Goal: Transaction & Acquisition: Purchase product/service

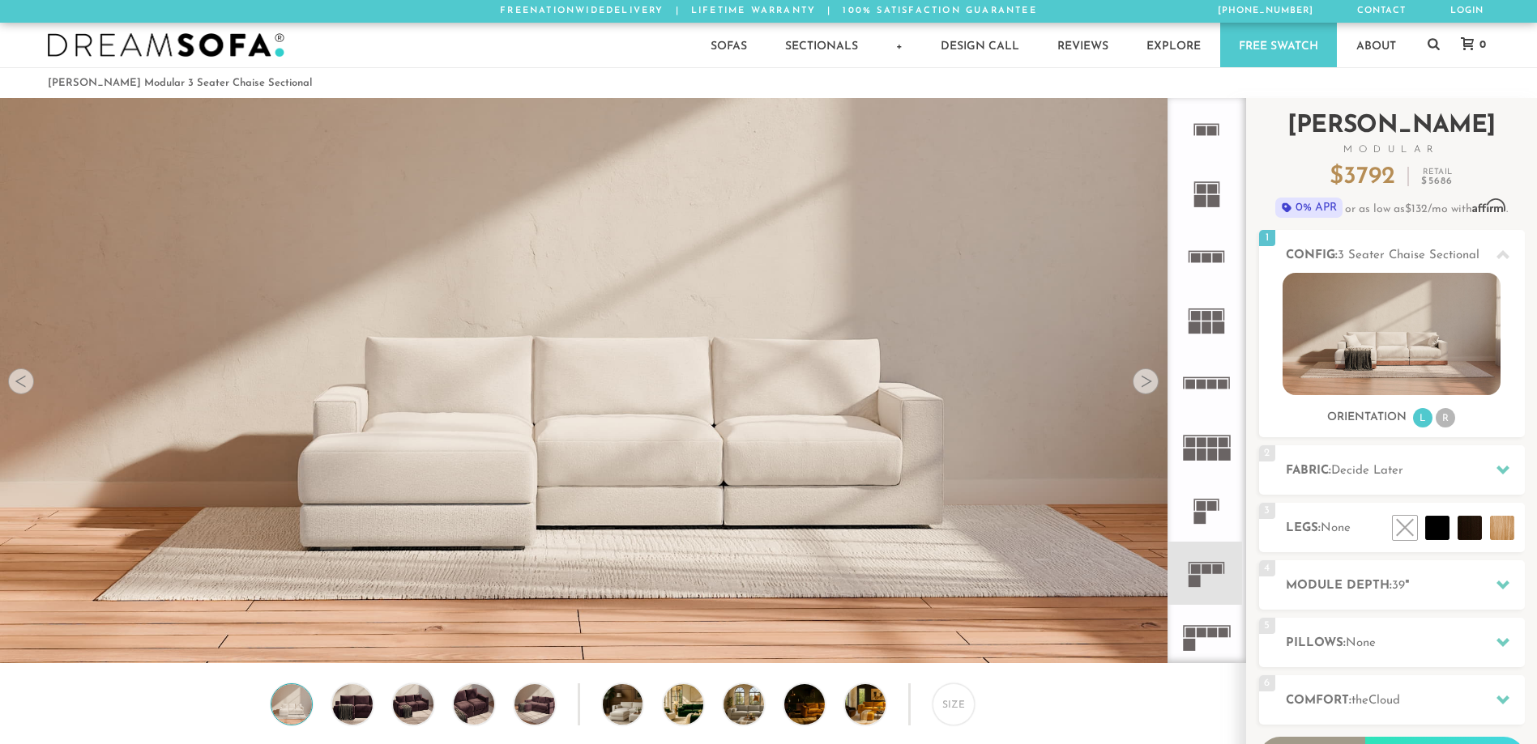
drag, startPoint x: 1242, startPoint y: 625, endPoint x: 1264, endPoint y: 136, distance: 489.8
click at [1264, 136] on div "Introducing [PERSON_NAME] Modular $ 3792 Retail $ 5686 $ 3792 Retail $ 5686 0% …" at bounding box center [1391, 492] width 291 height 788
click at [1442, 423] on li "R" at bounding box center [1444, 417] width 19 height 19
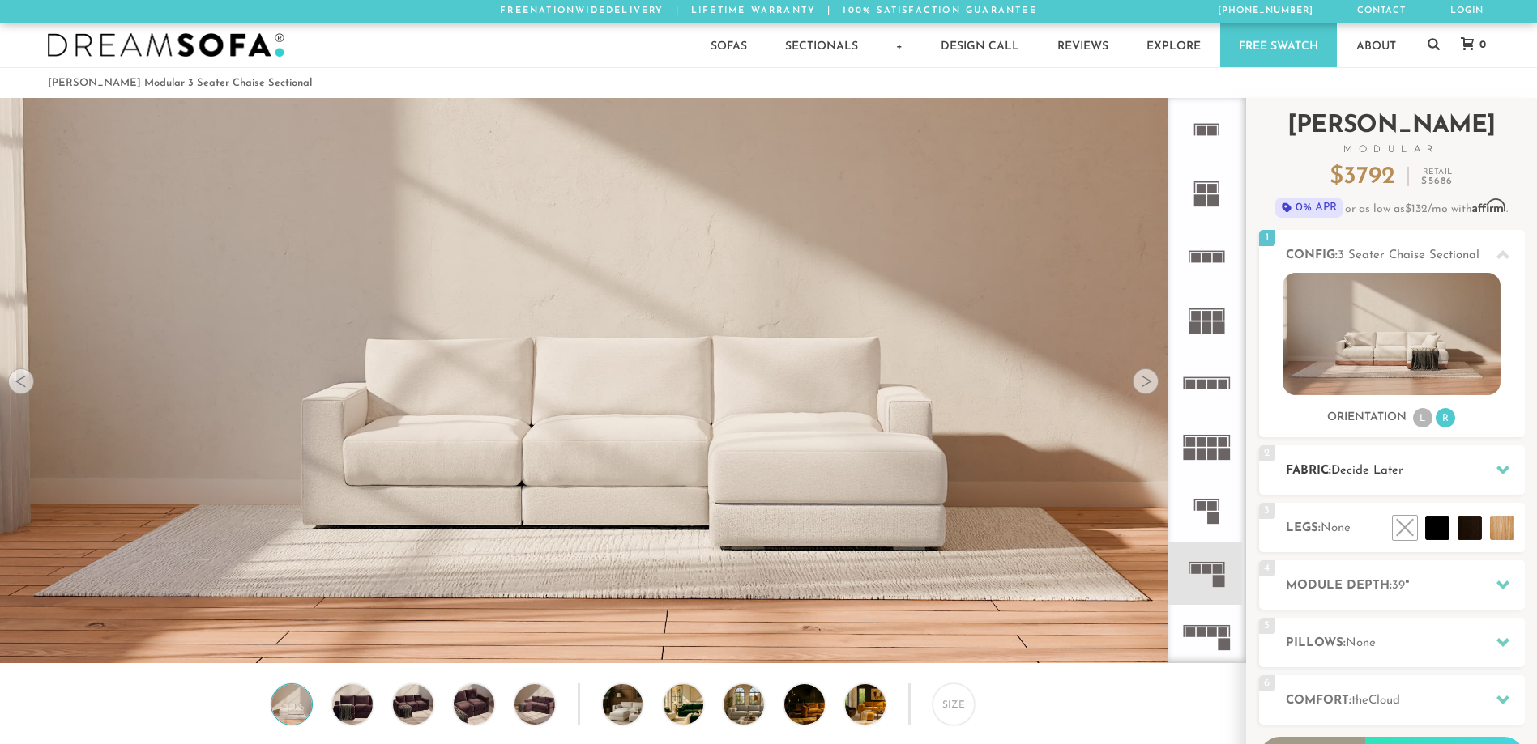
click at [1496, 472] on icon at bounding box center [1502, 469] width 13 height 13
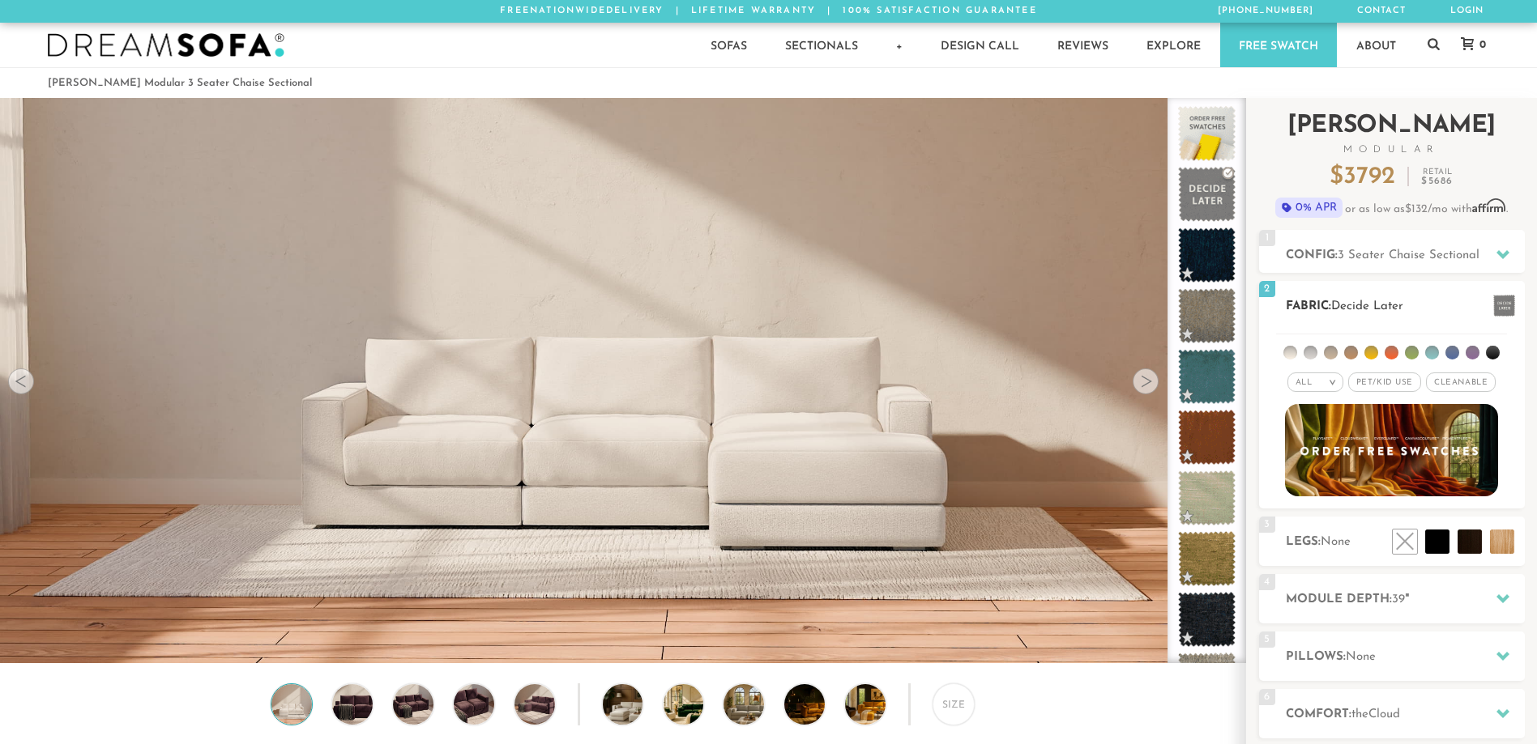
click at [1404, 379] on span "Pet/Kid Use x" at bounding box center [1384, 382] width 73 height 19
click at [1456, 384] on span "Cleanable x" at bounding box center [1466, 382] width 70 height 19
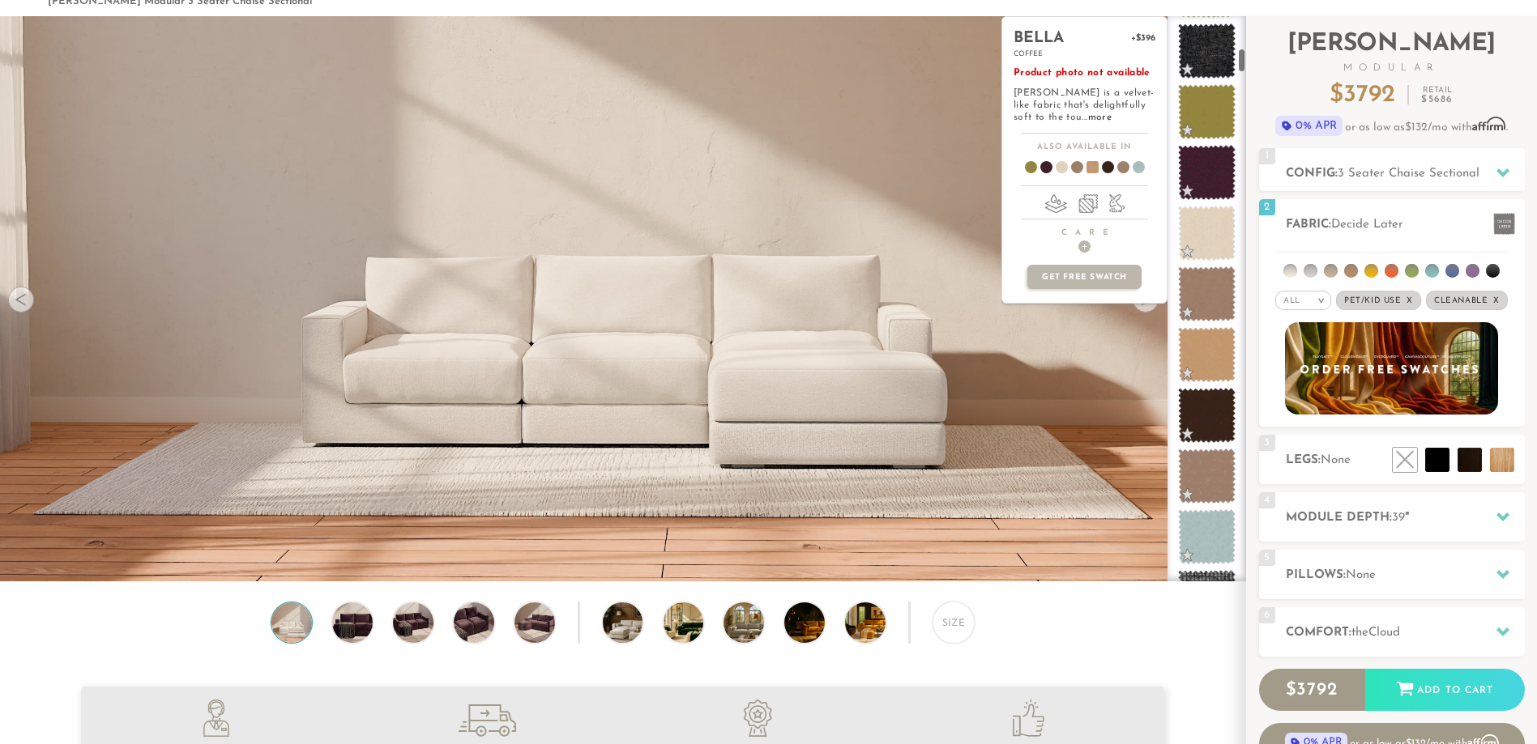
scroll to position [731, 0]
click at [1195, 171] on span at bounding box center [1207, 171] width 72 height 69
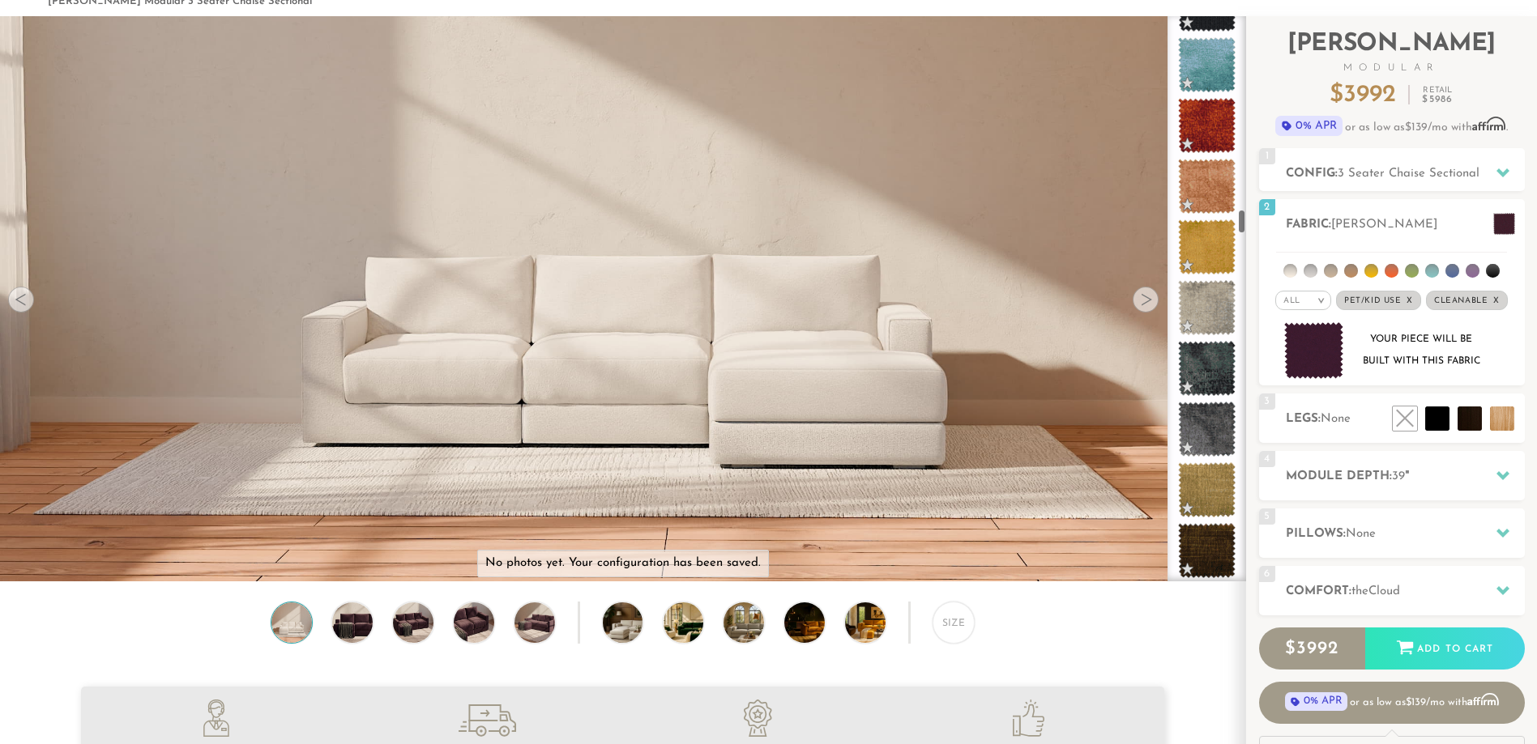
scroll to position [4365, 0]
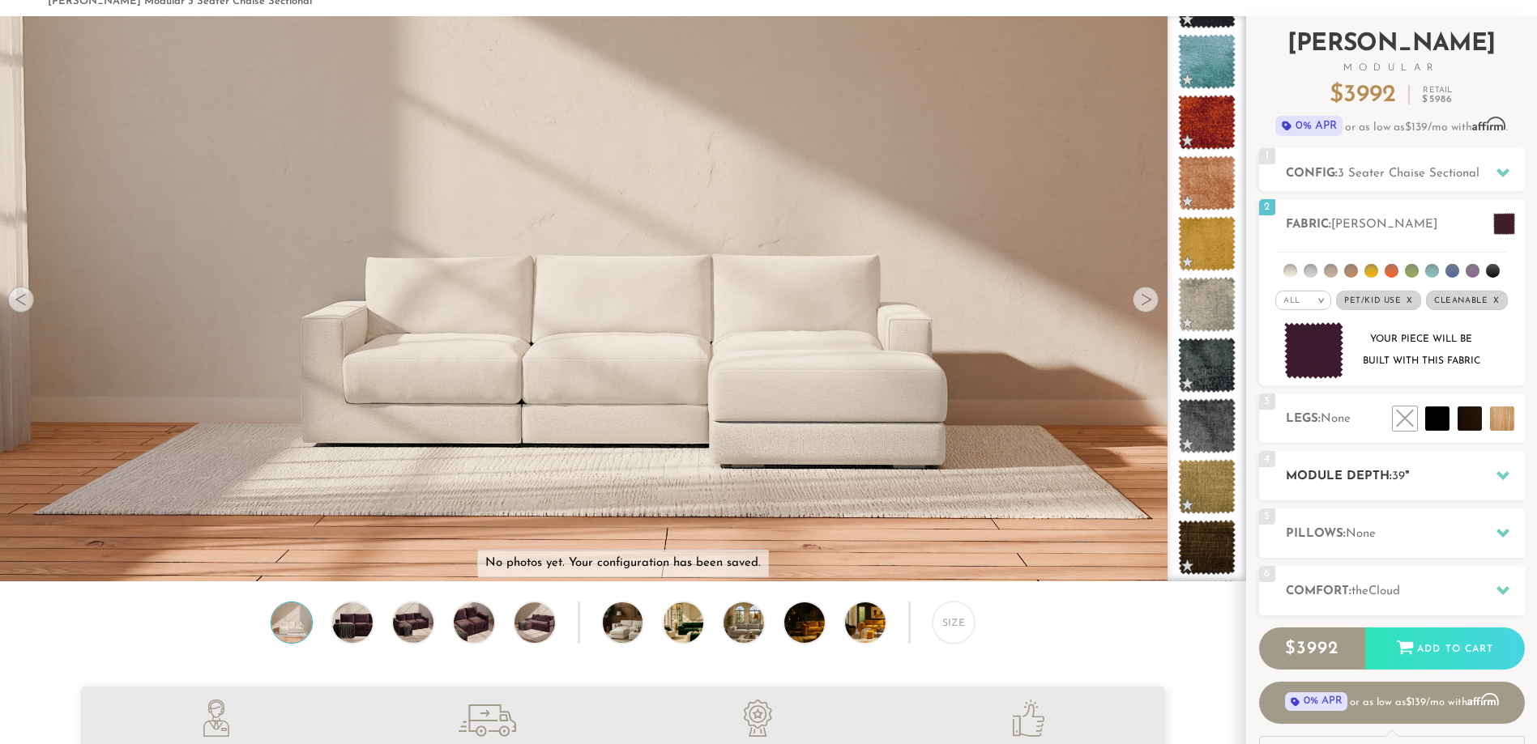
click at [1490, 472] on div at bounding box center [1503, 475] width 34 height 33
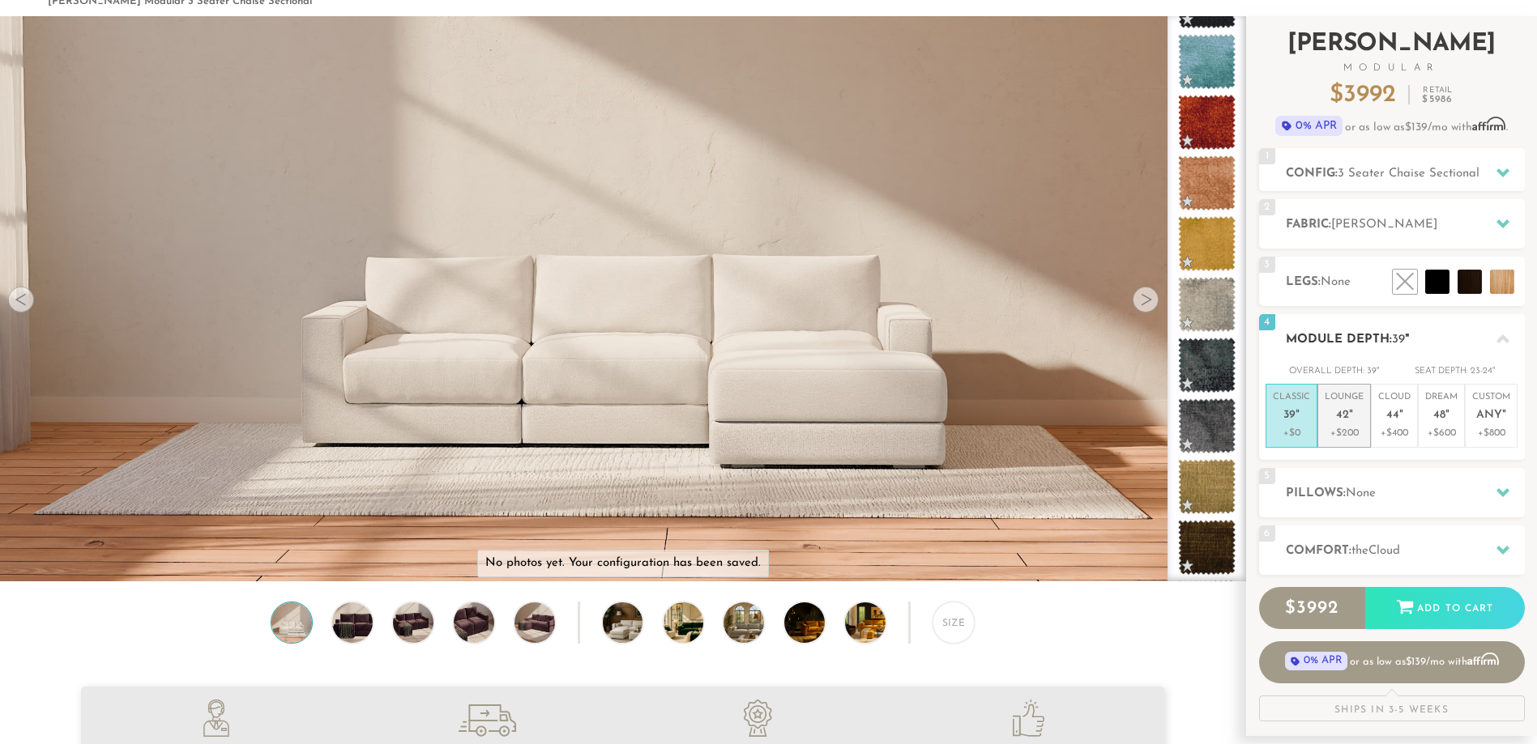
click at [1359, 440] on p "+$200" at bounding box center [1343, 433] width 39 height 15
click at [1402, 425] on p "Cloud 44 "" at bounding box center [1394, 408] width 32 height 35
click at [1343, 439] on p "+$200" at bounding box center [1343, 433] width 39 height 15
click at [1384, 429] on p "+$400" at bounding box center [1394, 433] width 32 height 15
click at [1496, 548] on icon at bounding box center [1502, 550] width 13 height 13
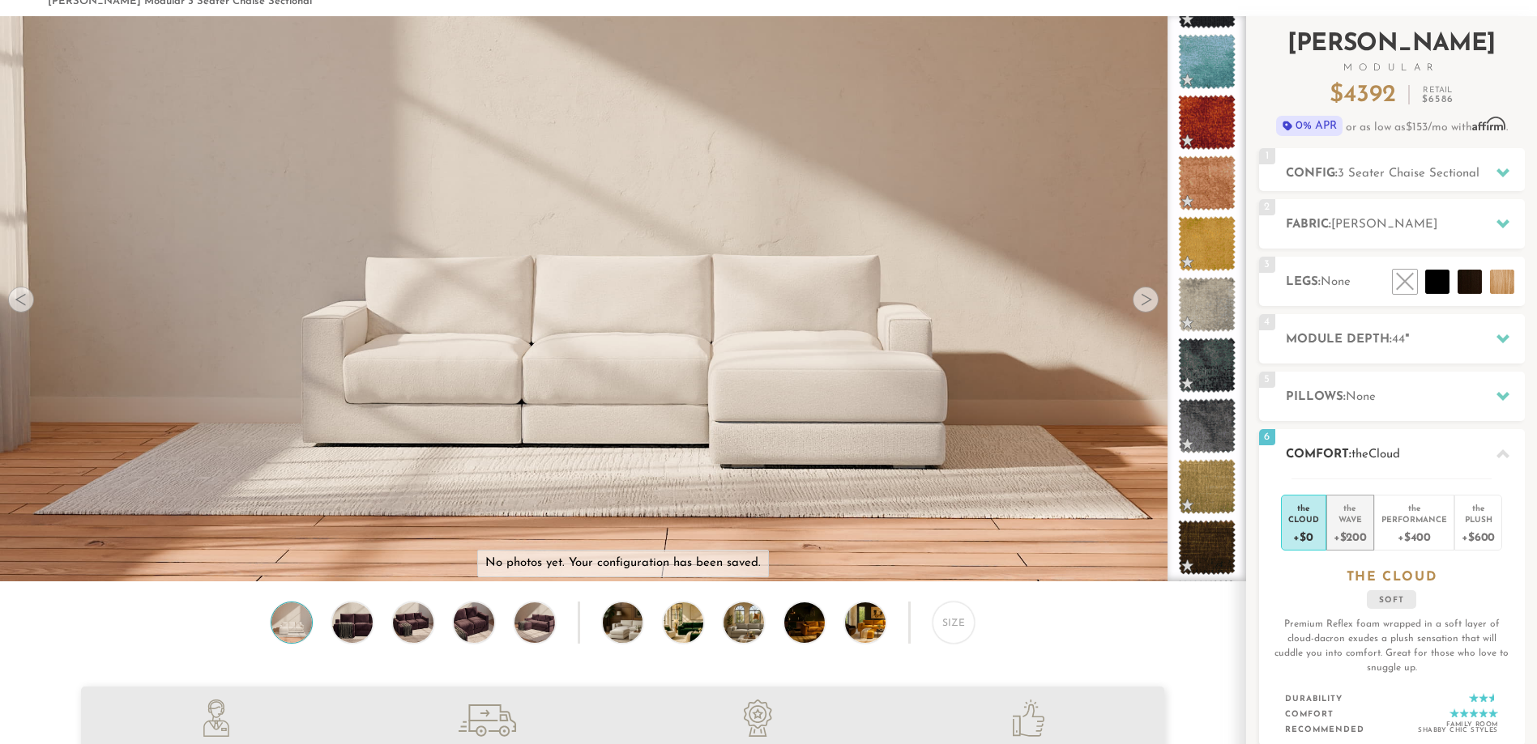
click at [1361, 537] on div "+$200" at bounding box center [1349, 536] width 33 height 23
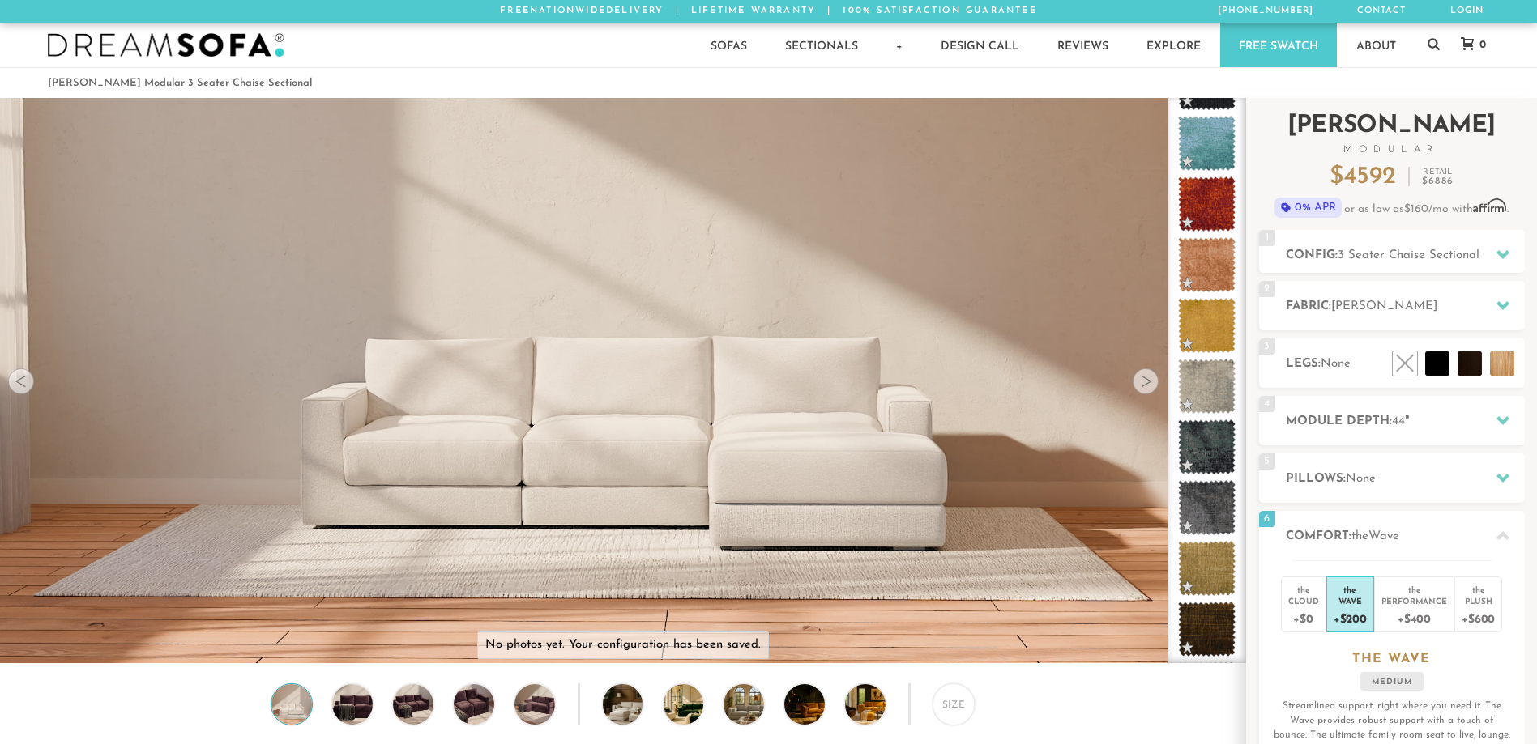
scroll to position [1, 1]
click at [1479, 426] on h2 "Module Depth: 44 "" at bounding box center [1405, 421] width 239 height 19
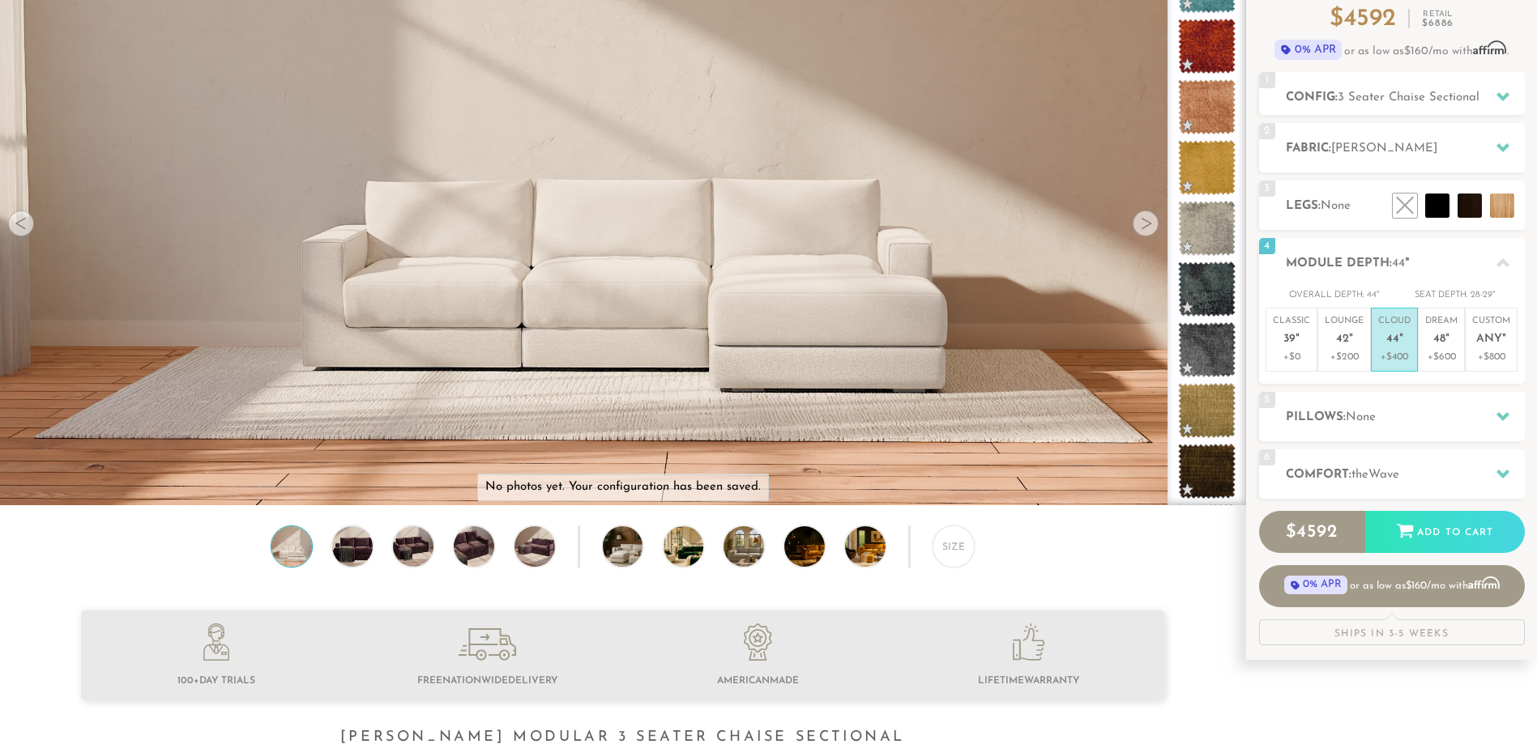
scroll to position [162, 0]
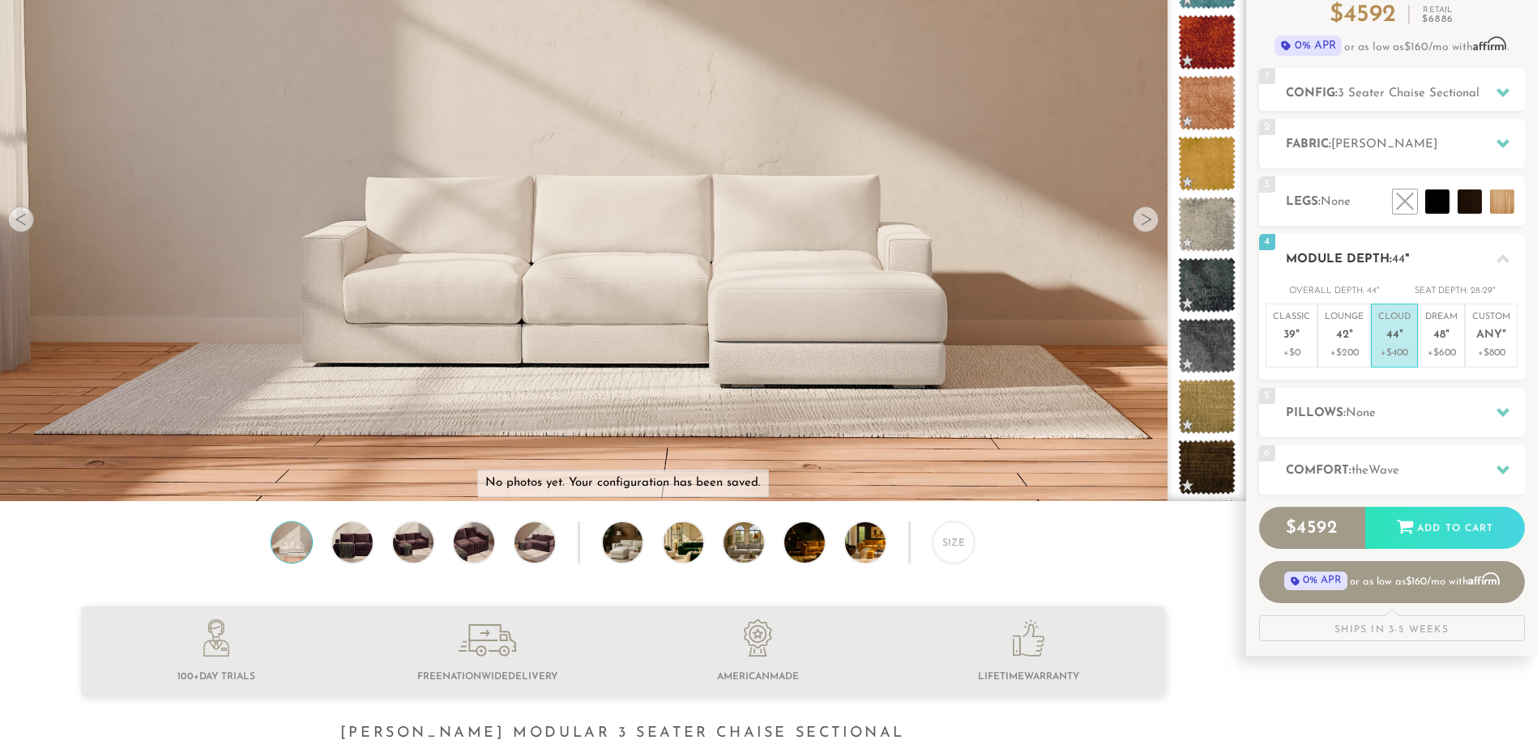
click at [1507, 261] on icon at bounding box center [1502, 258] width 13 height 9
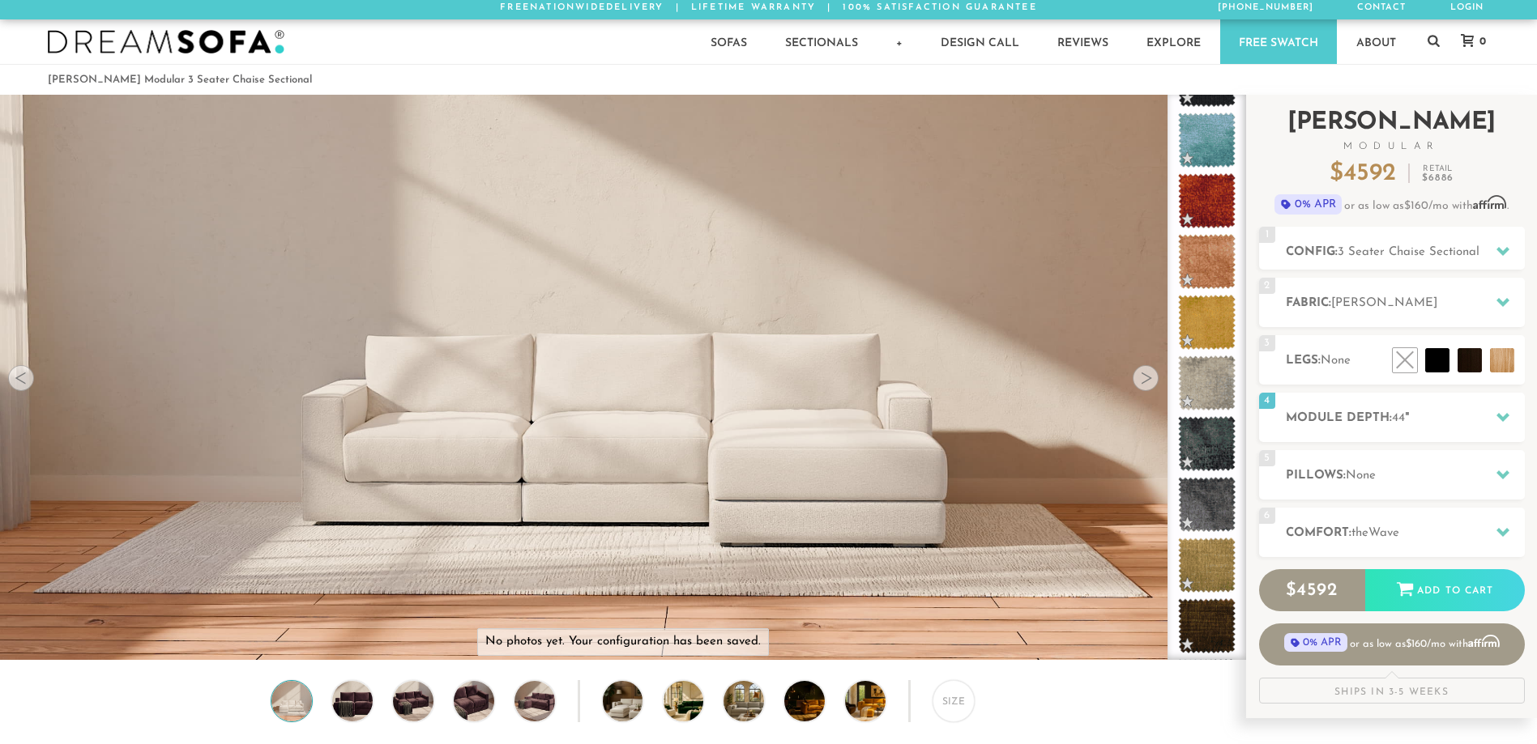
scroll to position [0, 0]
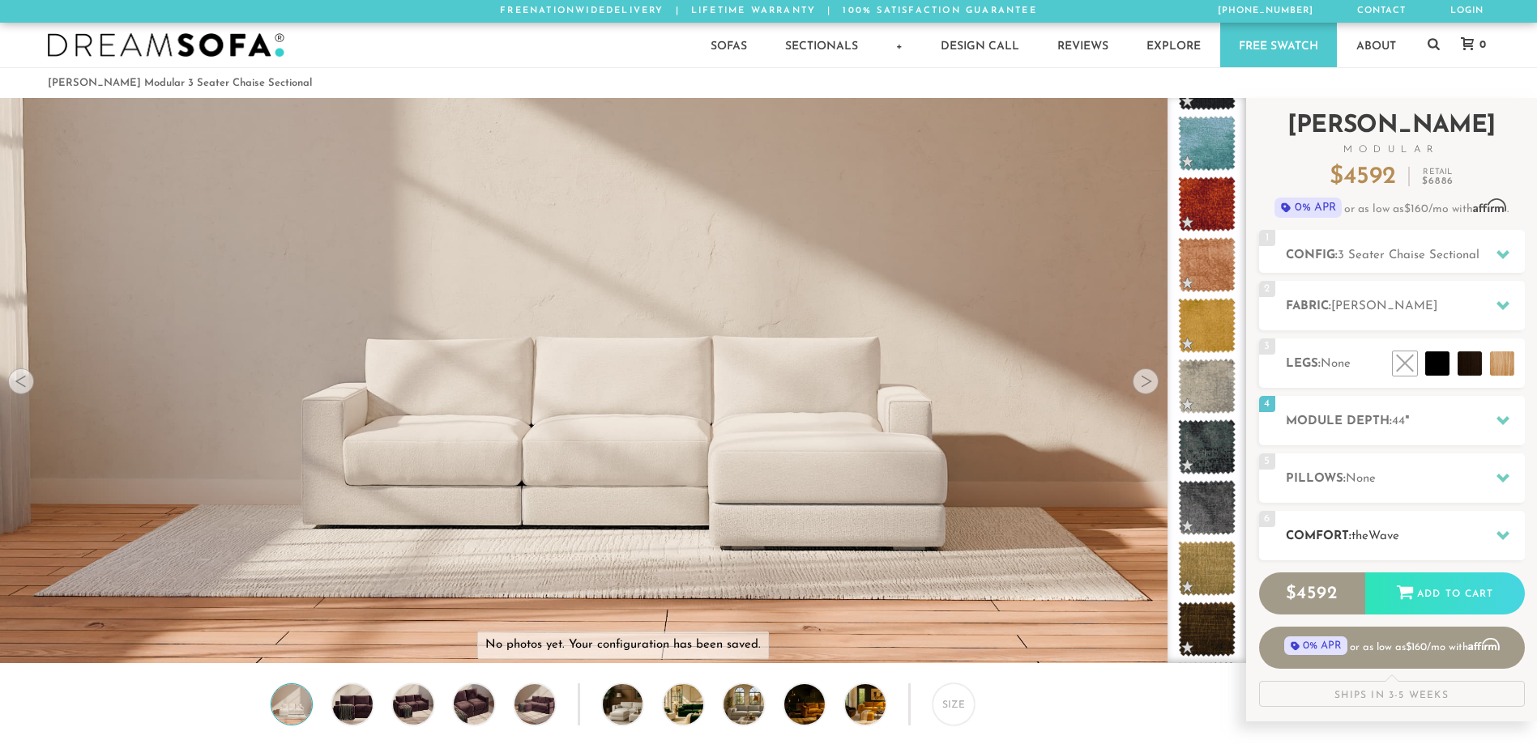
click at [1499, 533] on icon at bounding box center [1502, 535] width 13 height 9
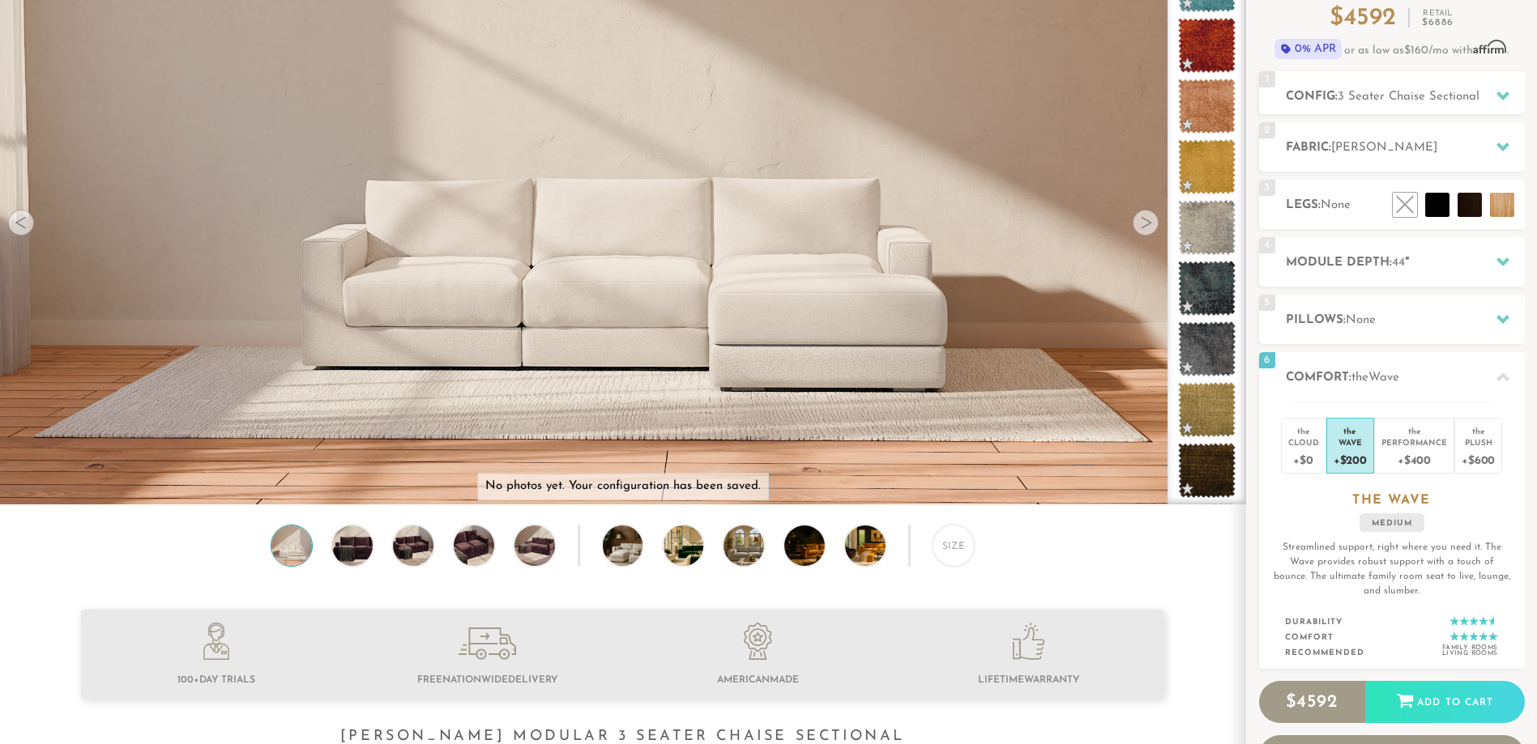
scroll to position [162, 0]
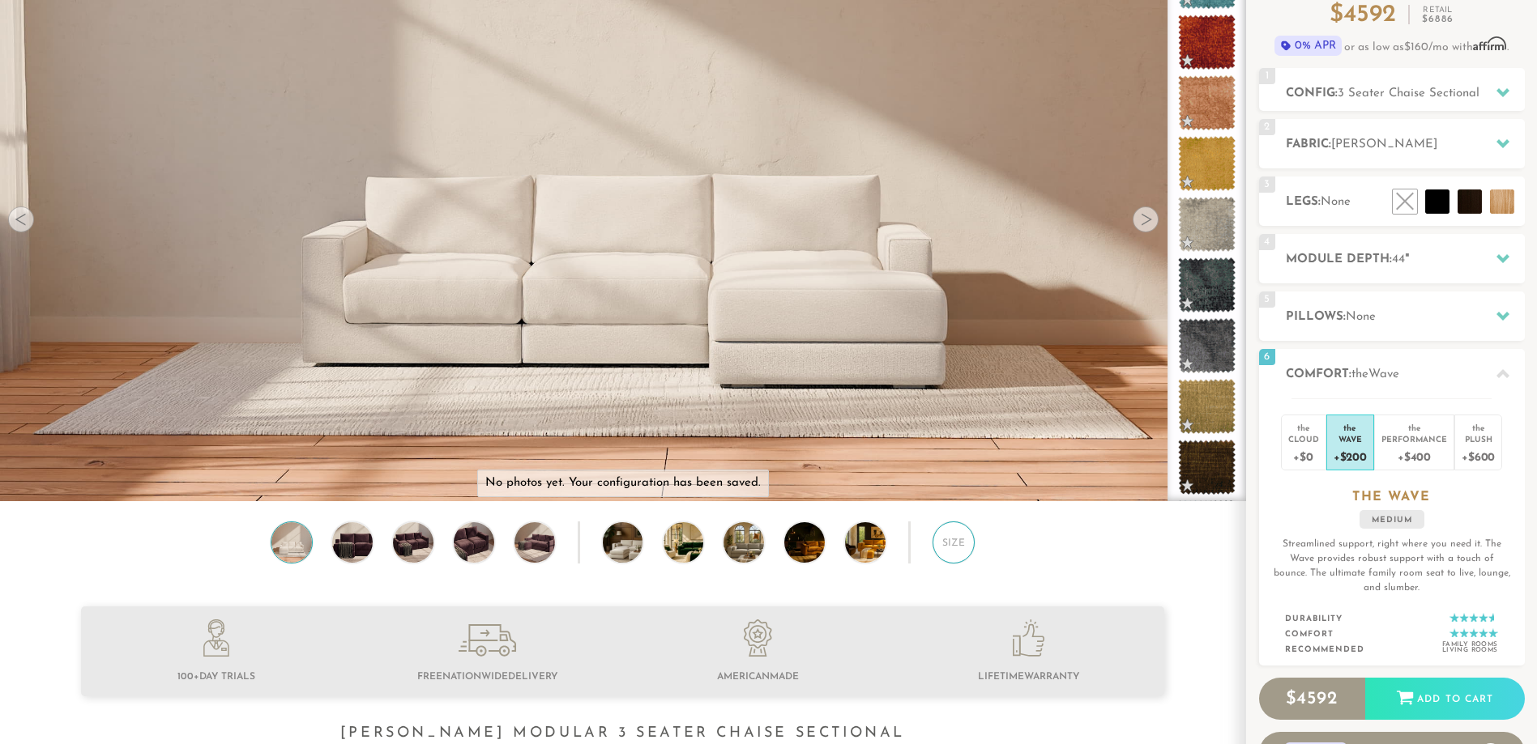
click at [958, 546] on div "Size" at bounding box center [953, 543] width 42 height 42
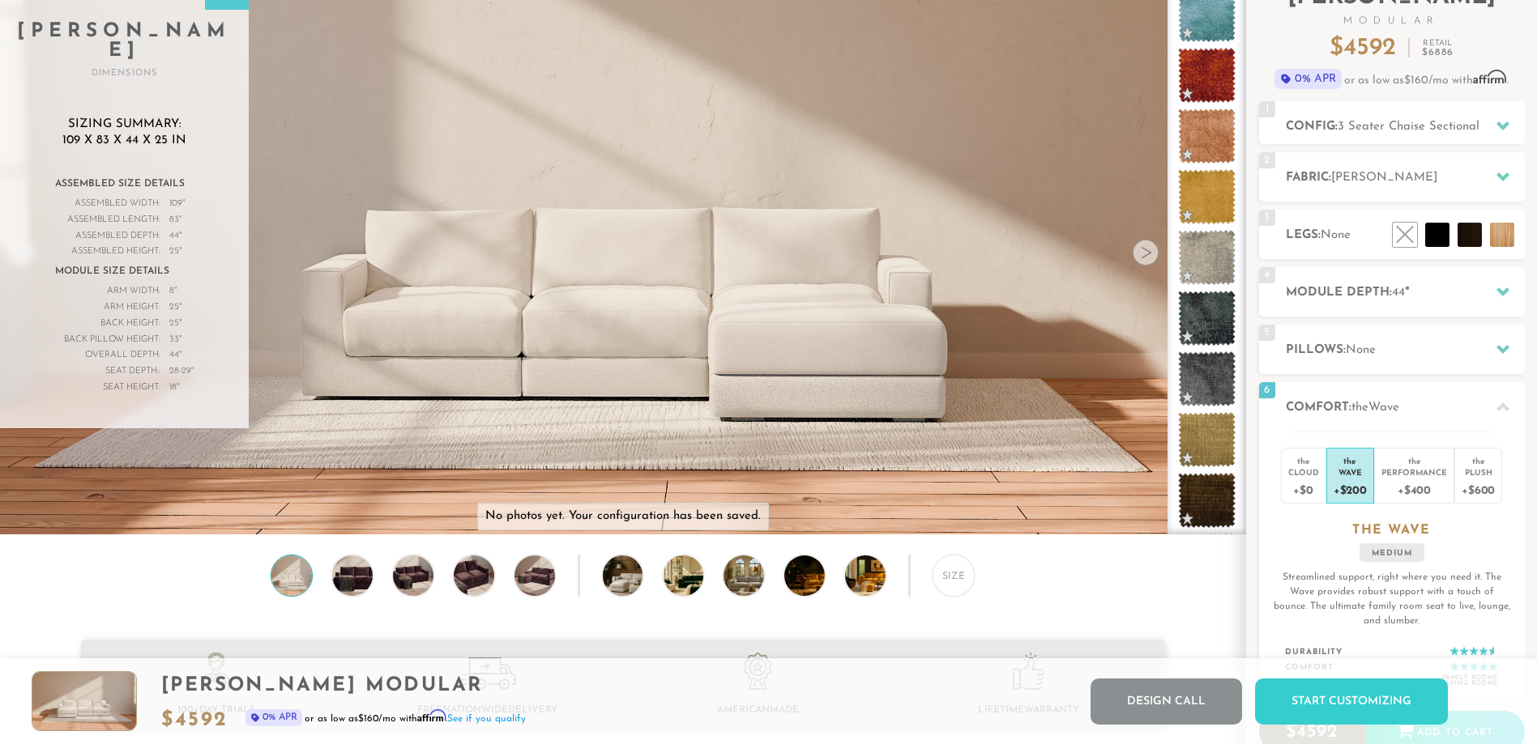
scroll to position [0, 0]
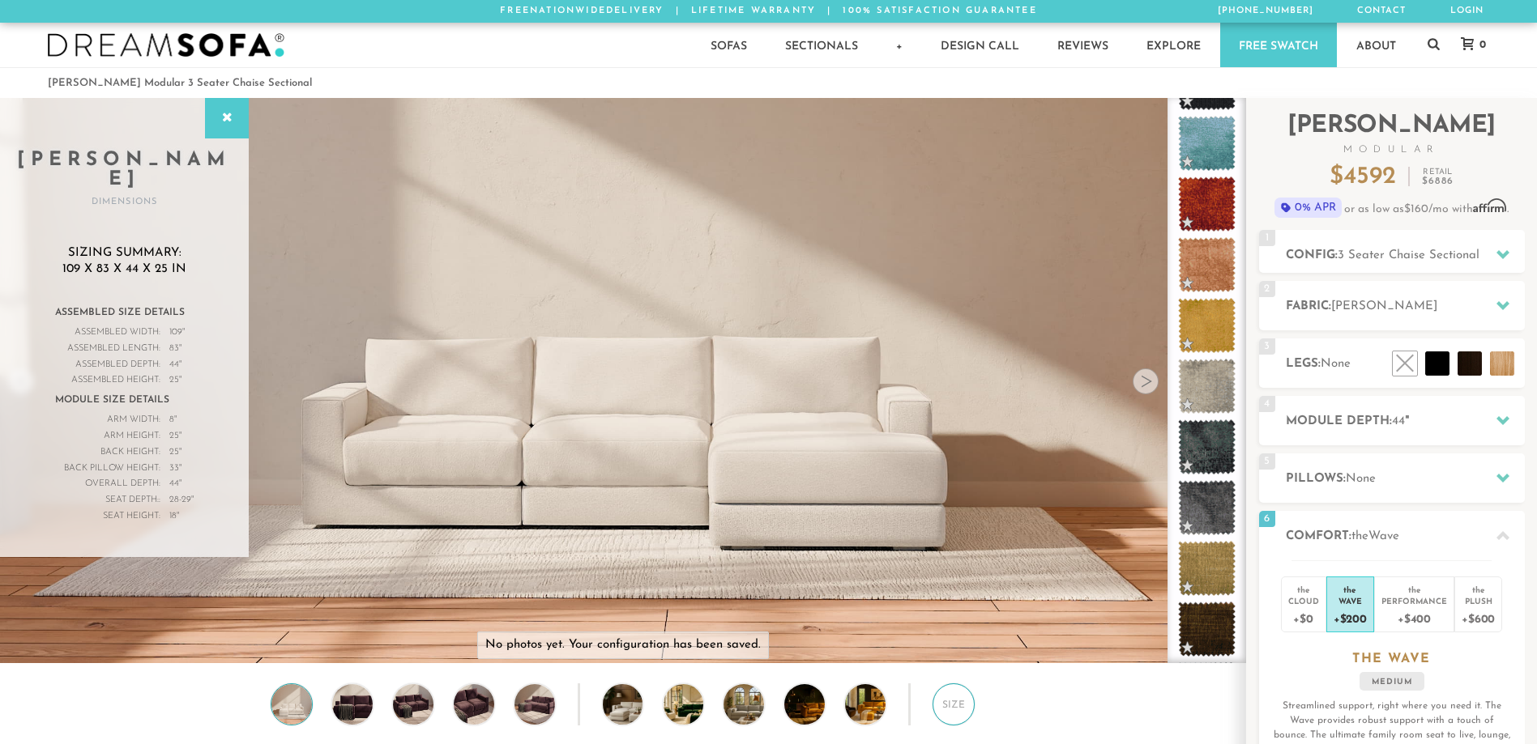
click at [957, 711] on div "Size" at bounding box center [953, 705] width 42 height 42
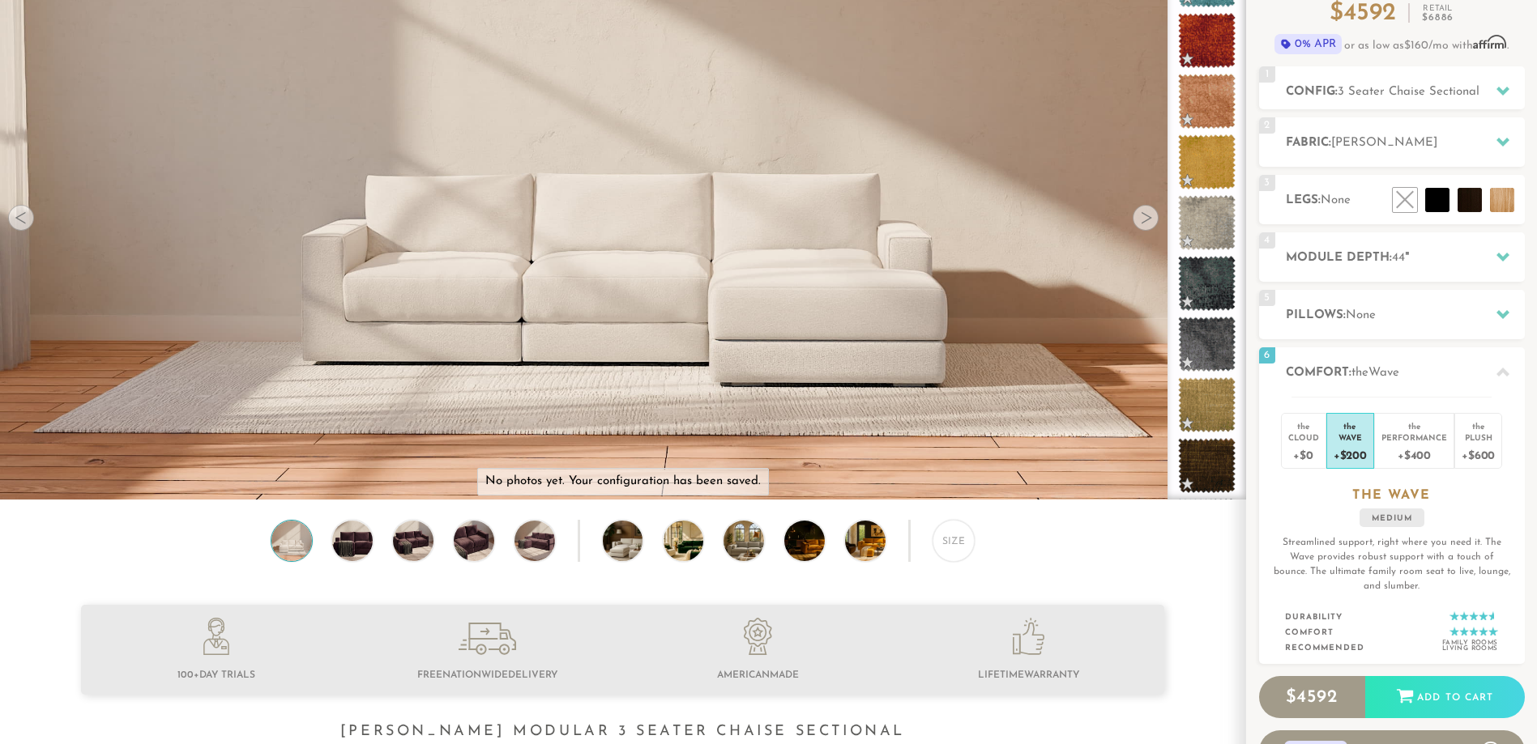
scroll to position [162, 0]
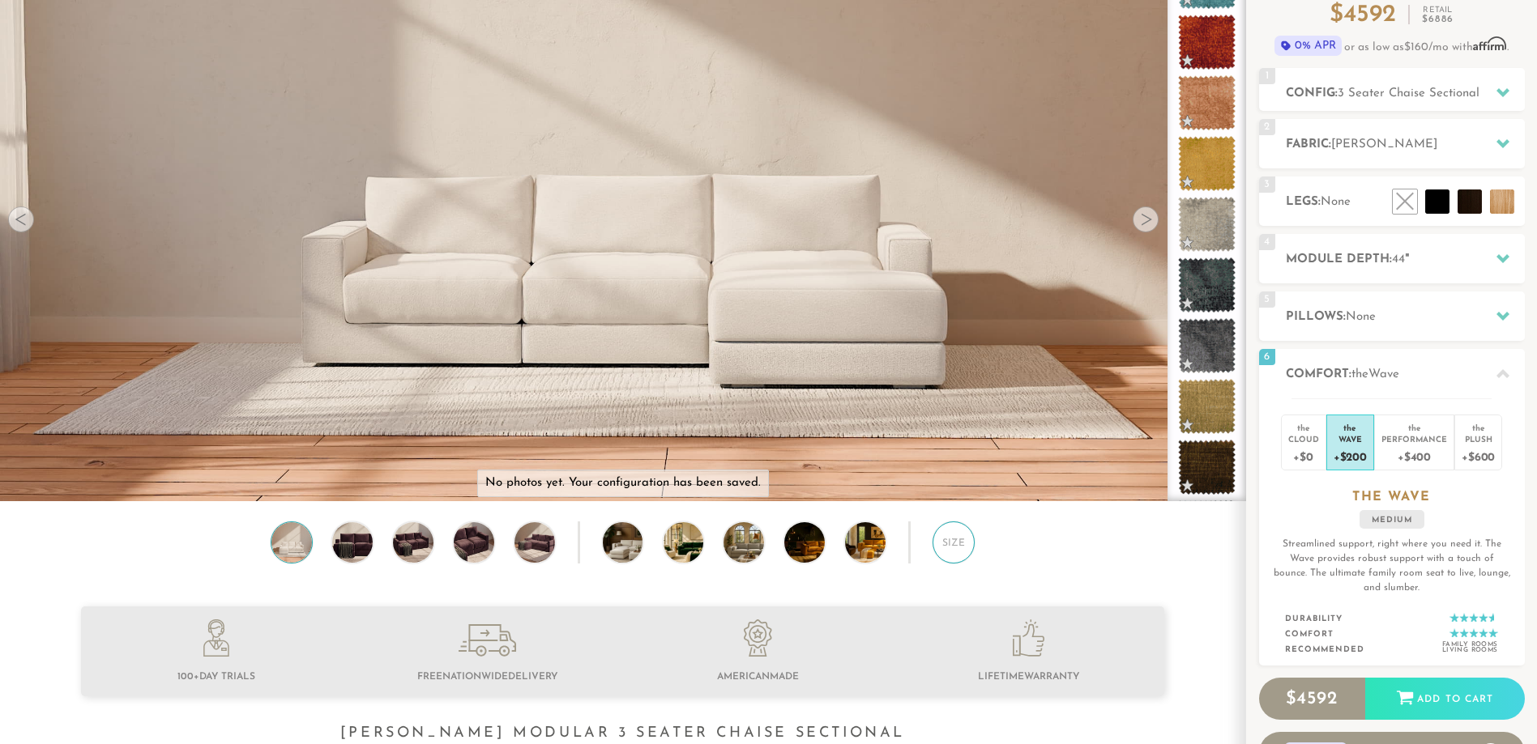
click at [953, 558] on div "Size" at bounding box center [953, 543] width 42 height 42
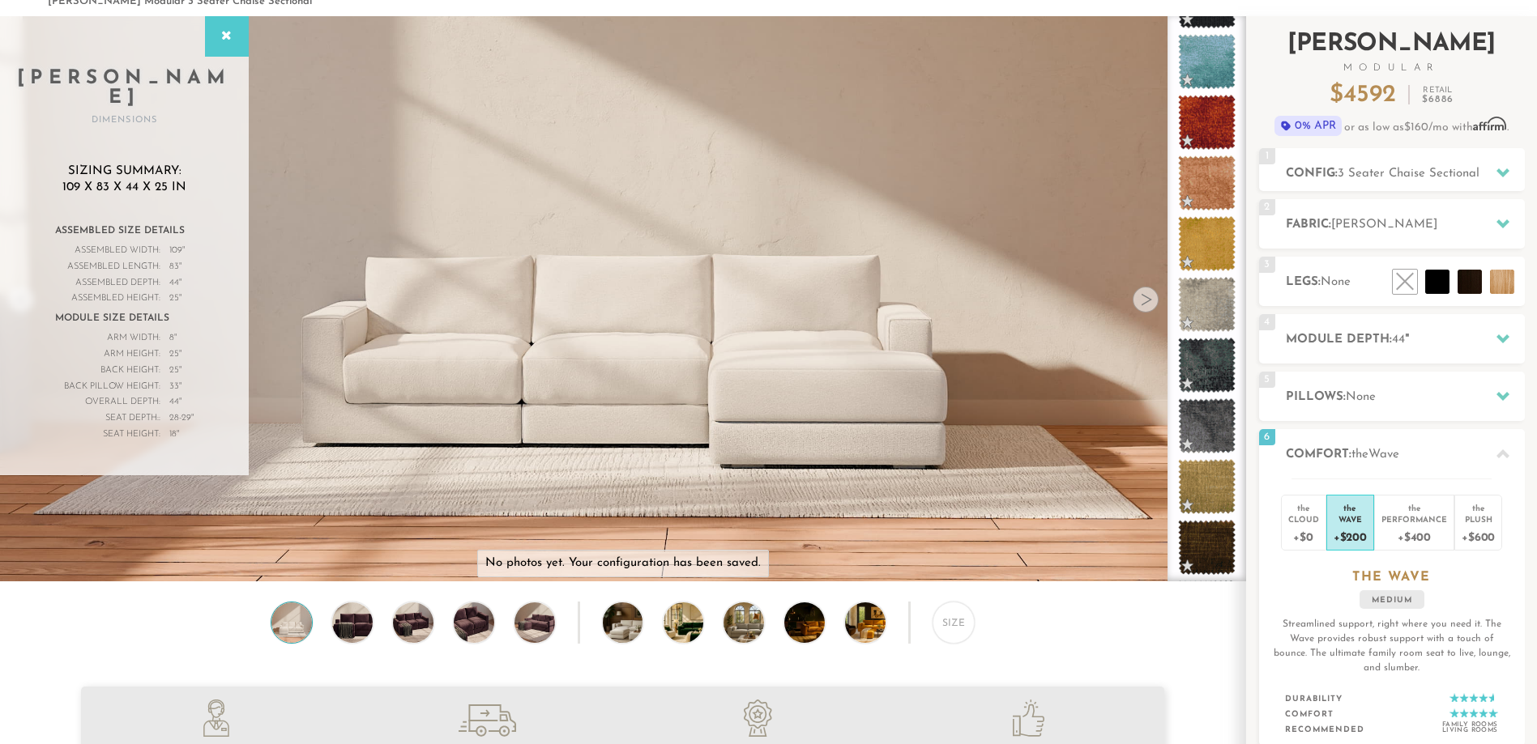
scroll to position [80, 0]
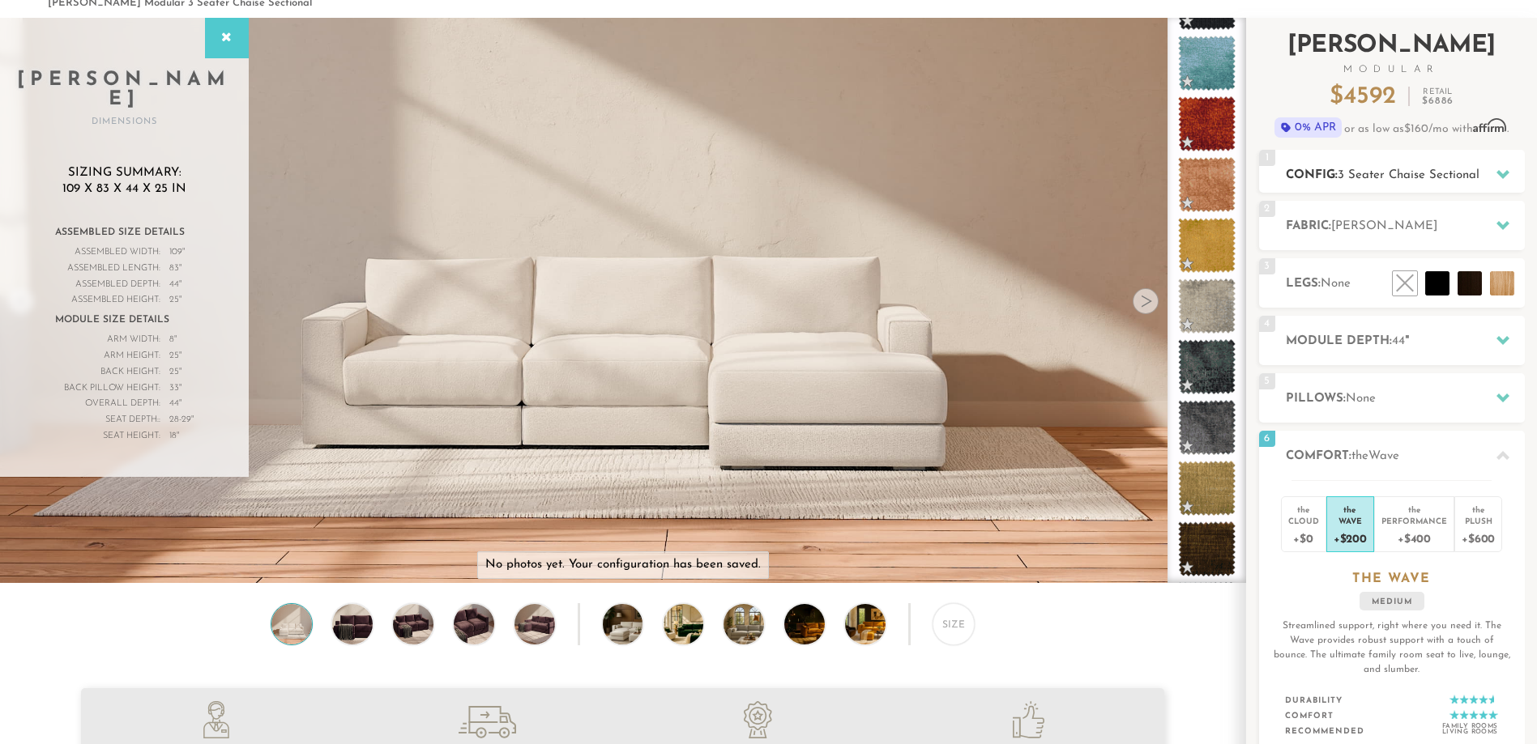
click at [1480, 182] on h2 "Config: 3 Seater Chaise Sectional" at bounding box center [1405, 175] width 239 height 19
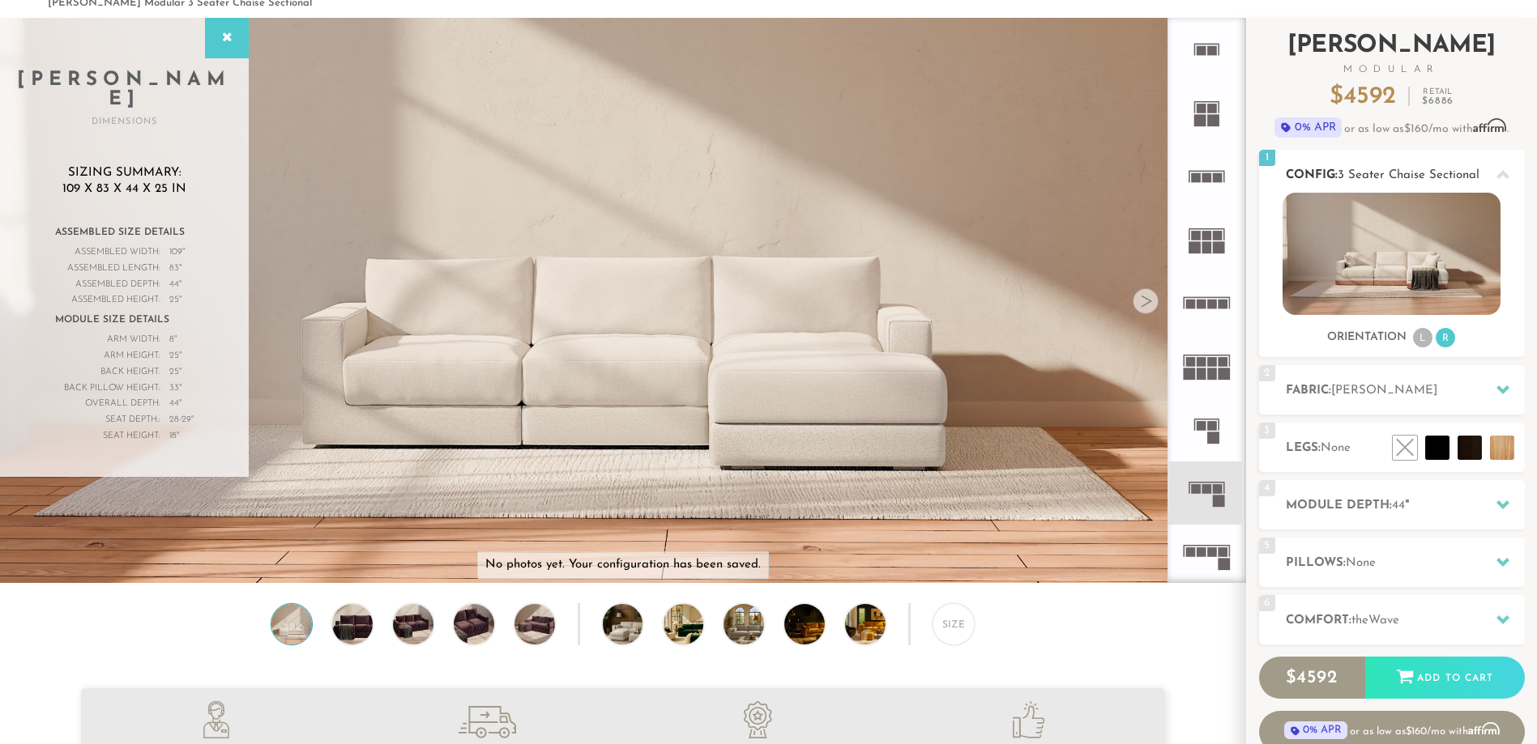
click at [1479, 178] on span "3 Seater Chaise Sectional" at bounding box center [1408, 175] width 142 height 12
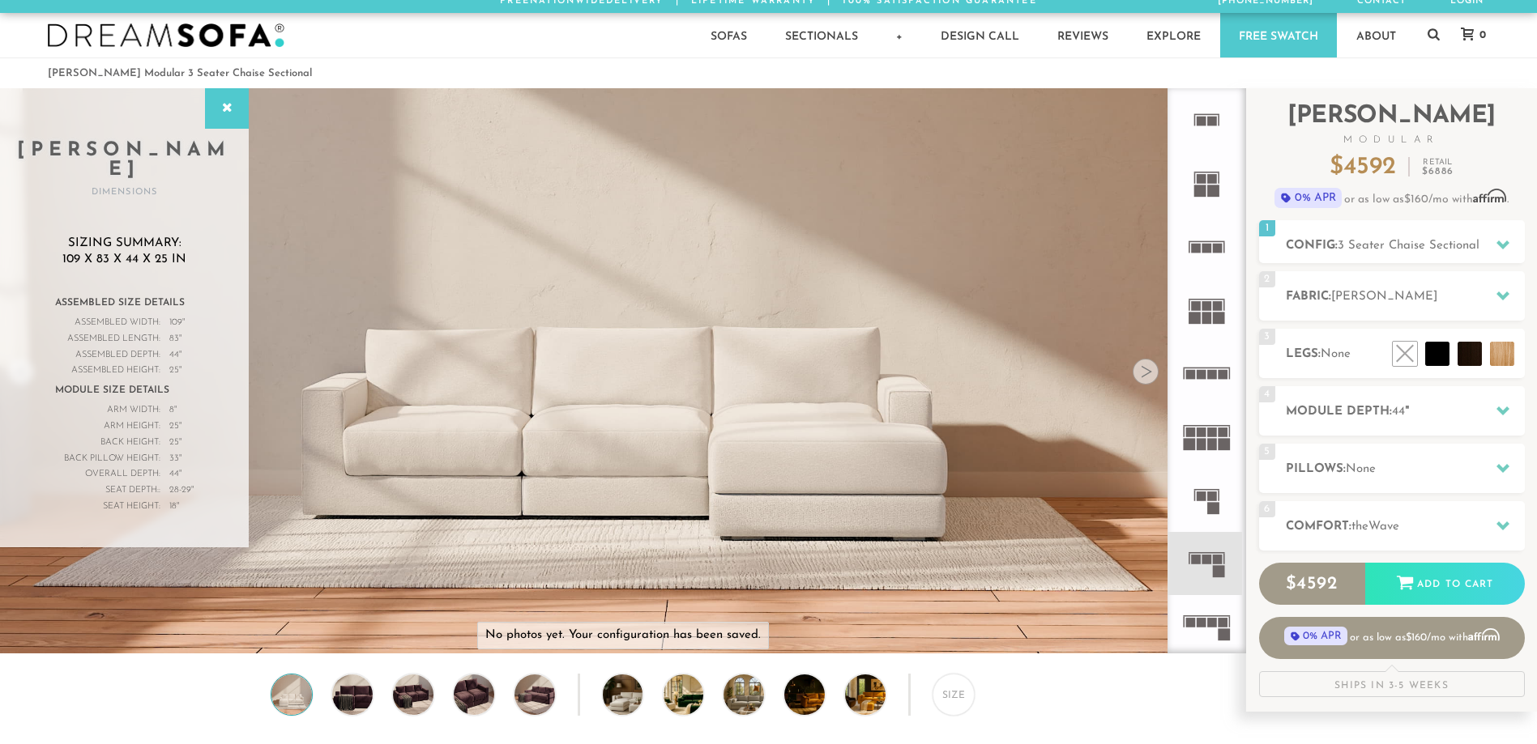
scroll to position [0, 0]
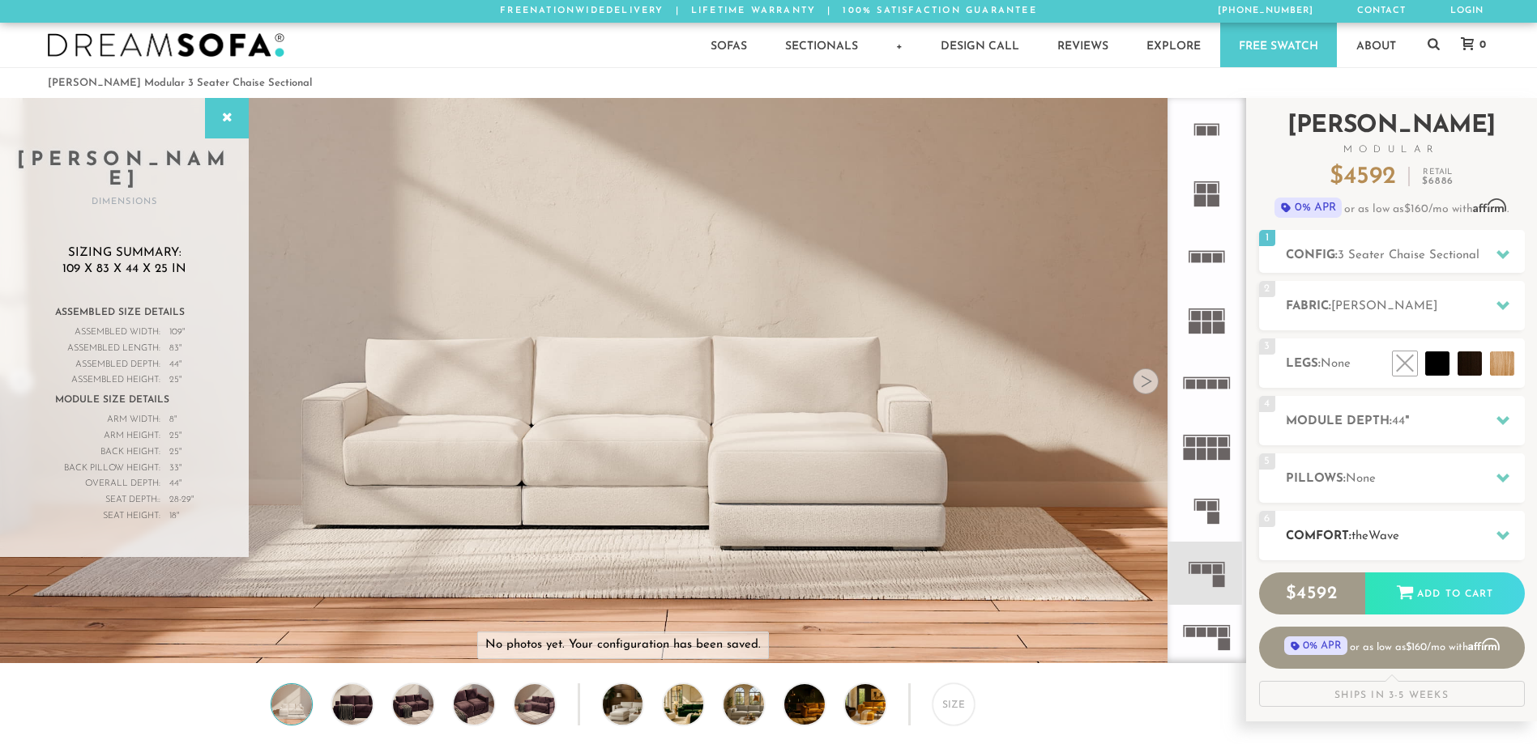
click at [1457, 540] on h2 "Comfort: the Wave" at bounding box center [1405, 536] width 239 height 19
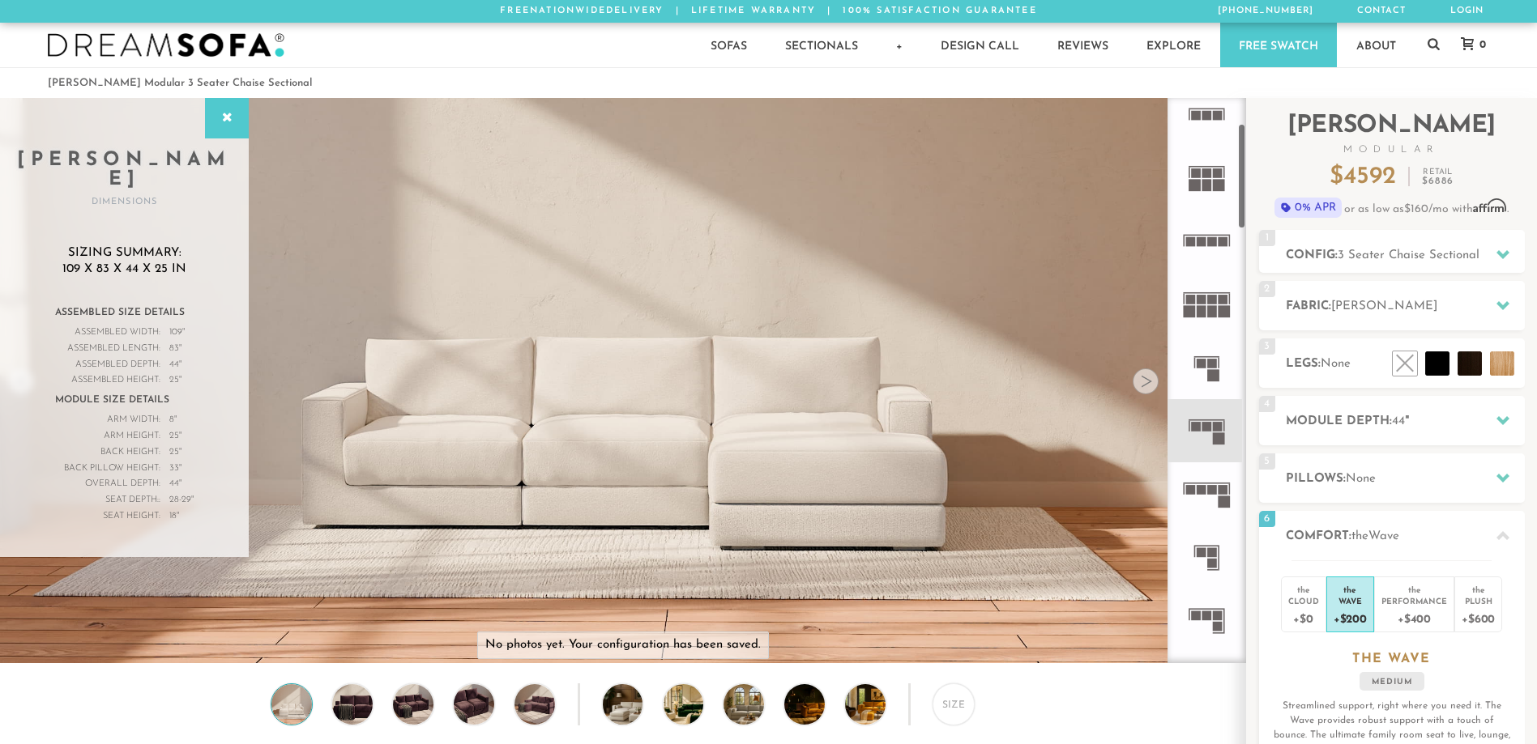
scroll to position [162, 0]
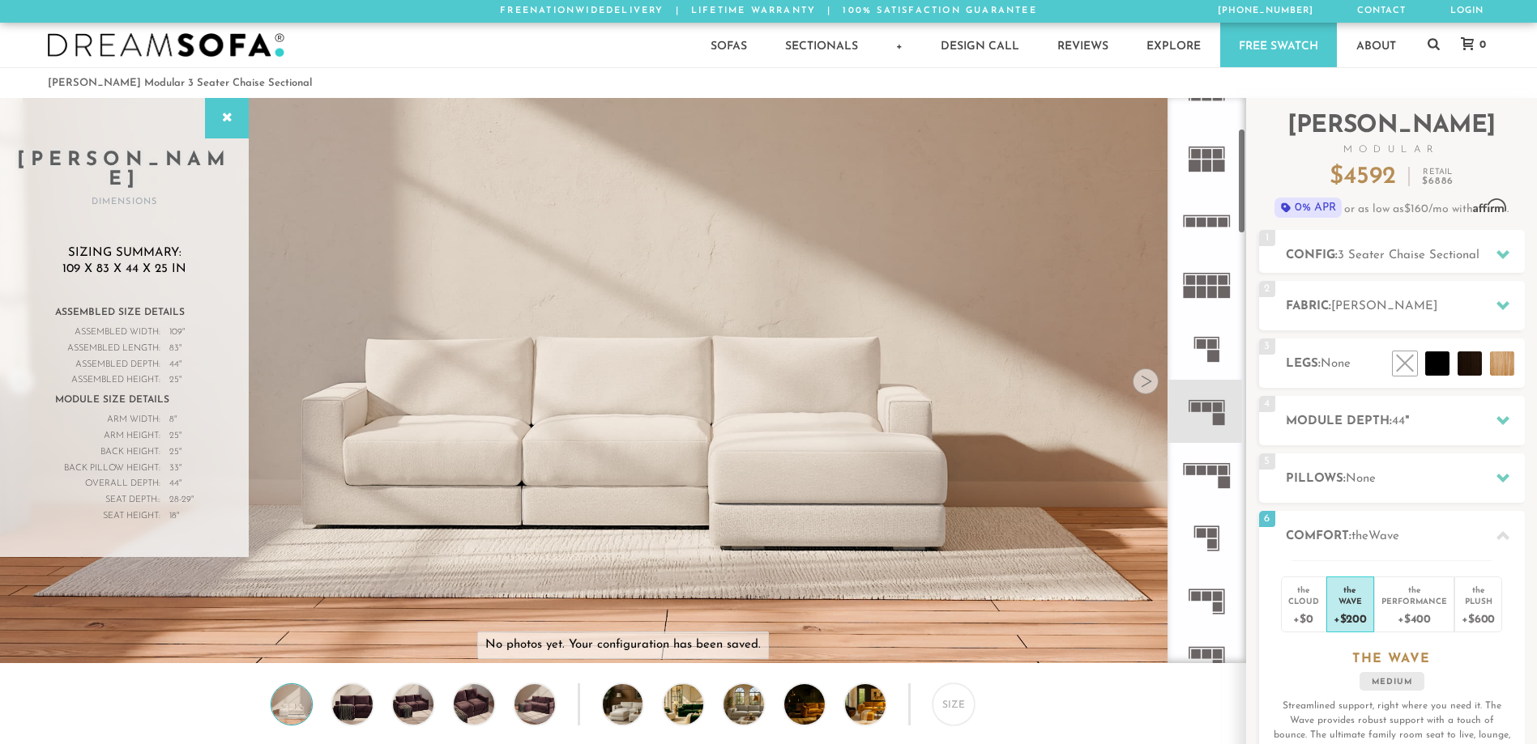
click at [1213, 479] on icon at bounding box center [1206, 474] width 63 height 63
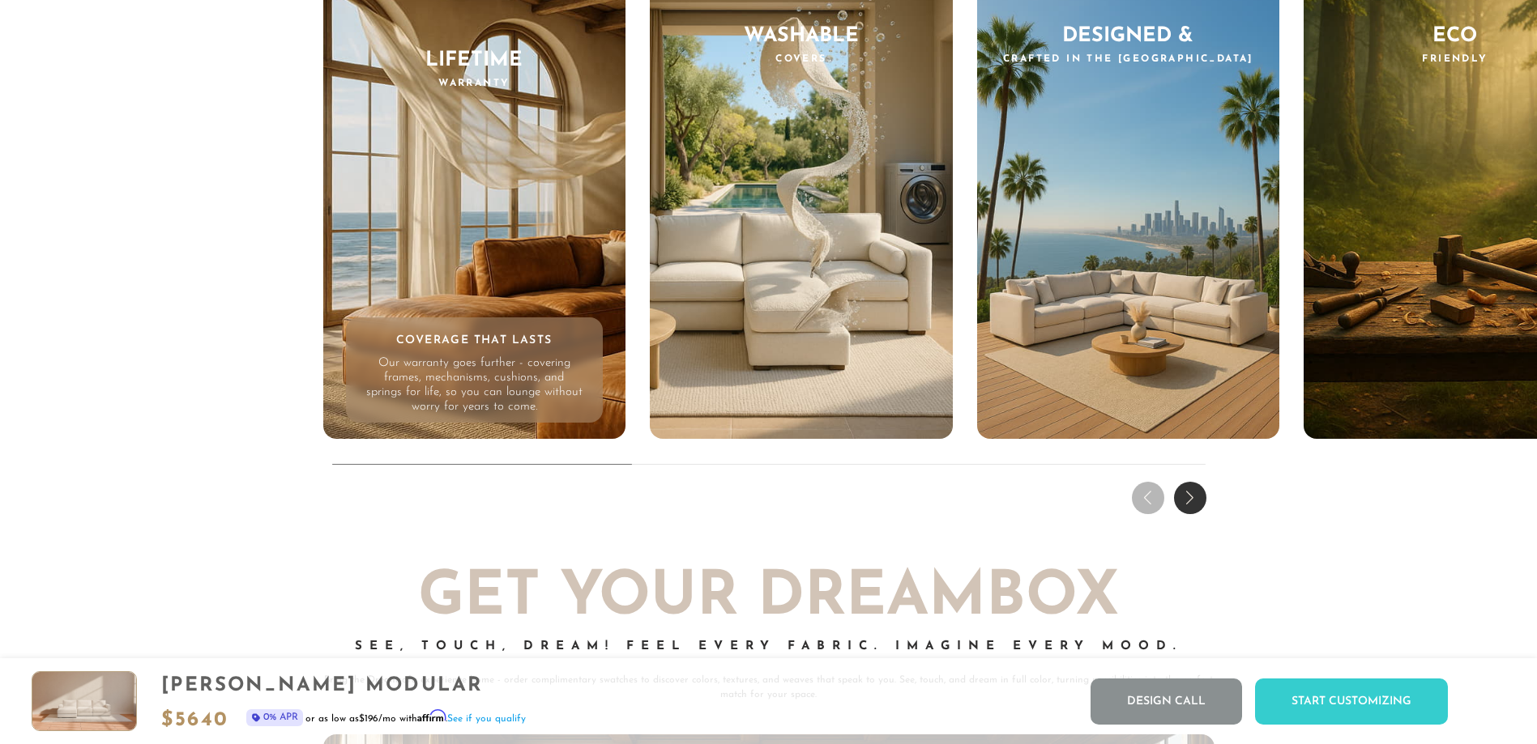
scroll to position [16399, 0]
